Goal: Transaction & Acquisition: Purchase product/service

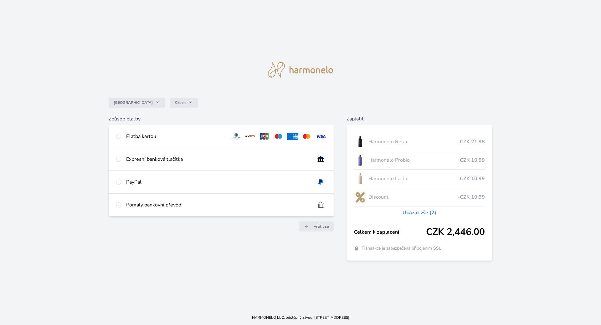
click at [118, 132] on div "Platba kartou" at bounding box center [221, 136] width 225 height 23
radio input "true"
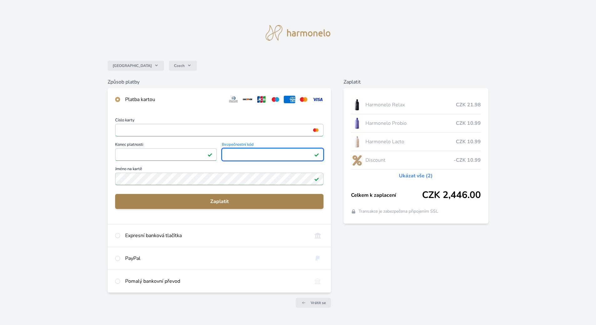
click at [229, 203] on span "Zaplatit" at bounding box center [219, 202] width 198 height 8
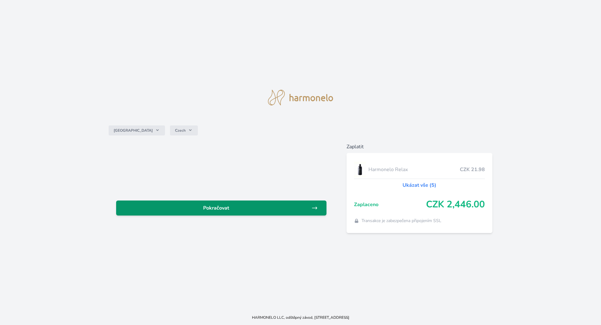
click at [222, 211] on span "Pokračovat" at bounding box center [216, 208] width 190 height 8
